Goal: Transaction & Acquisition: Obtain resource

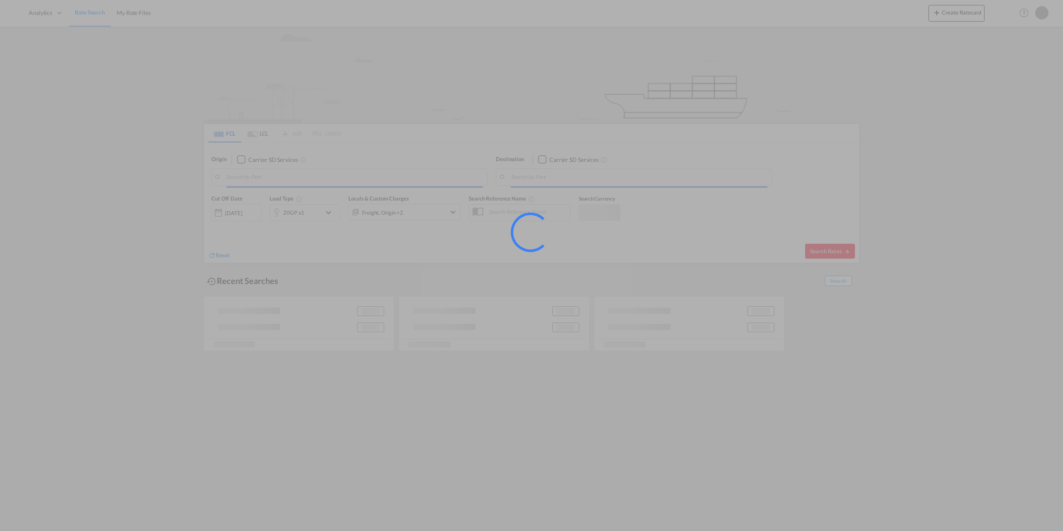
type input "[GEOGRAPHIC_DATA], DKFRC"
type input "Posorja, ECPSJ"
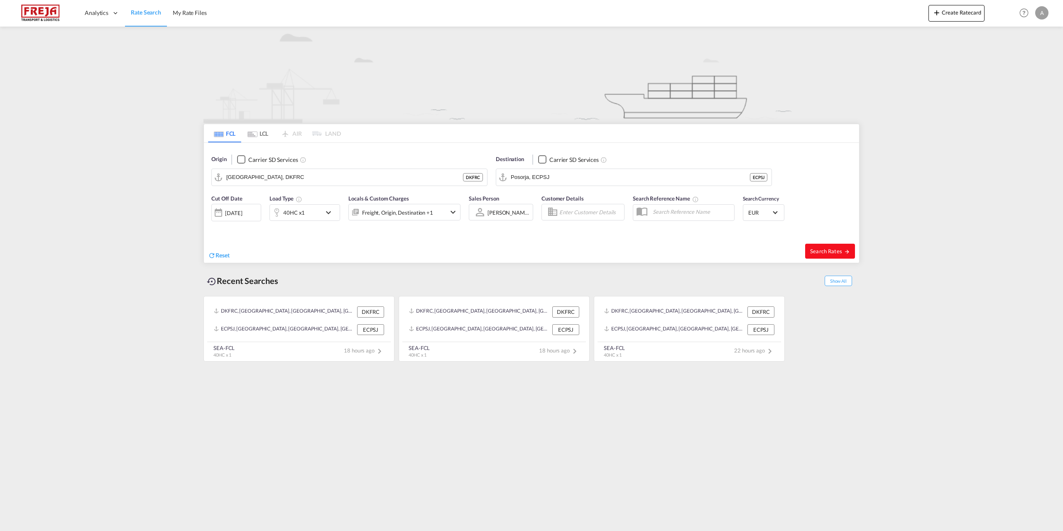
click at [811, 250] on span "Search Rates" at bounding box center [830, 251] width 40 height 7
type input "DKFRC to ECPSJ / [DATE]"
